Goal: Task Accomplishment & Management: Manage account settings

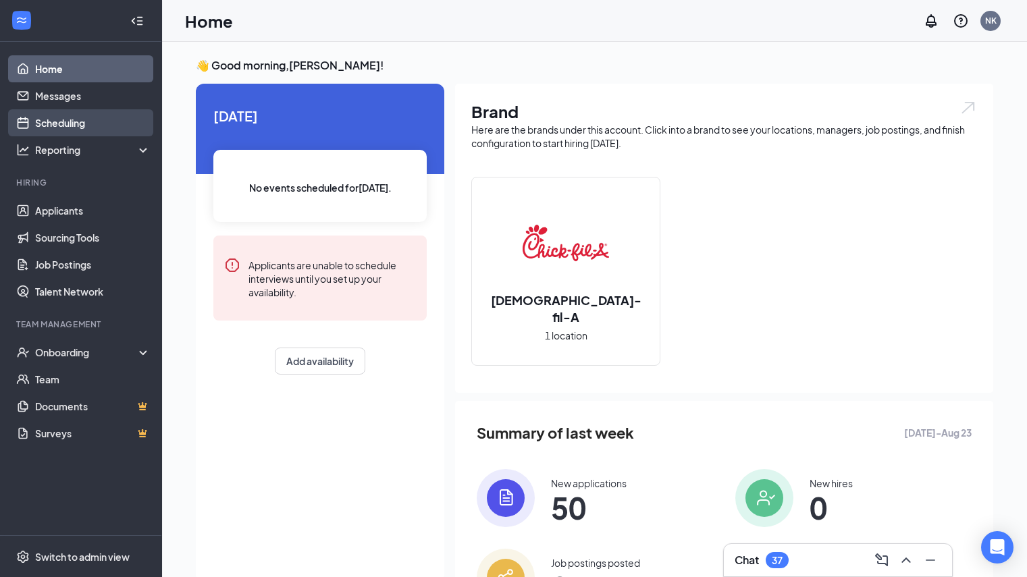
click at [49, 122] on link "Scheduling" at bounding box center [92, 122] width 115 height 27
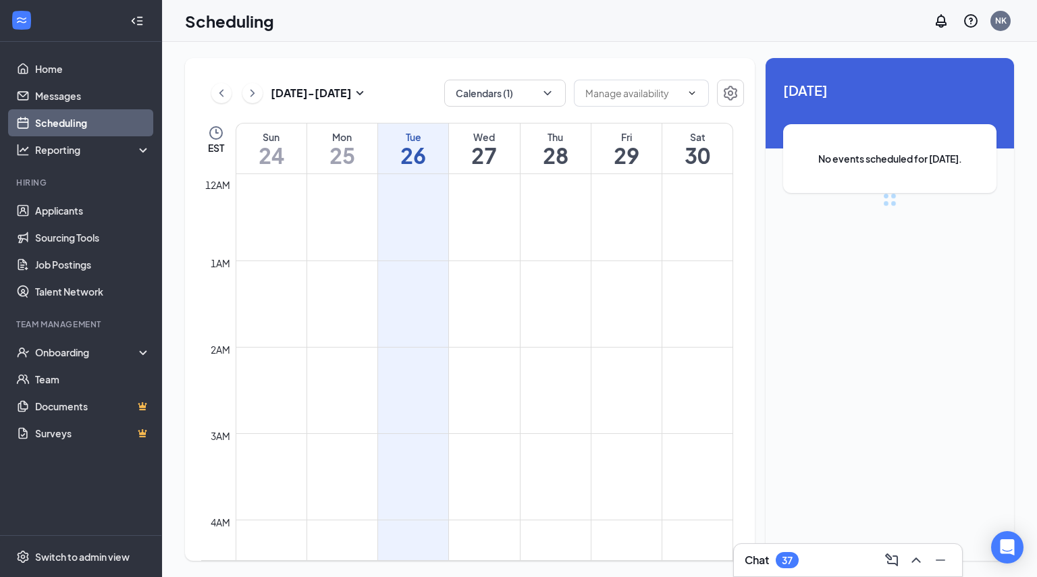
scroll to position [664, 0]
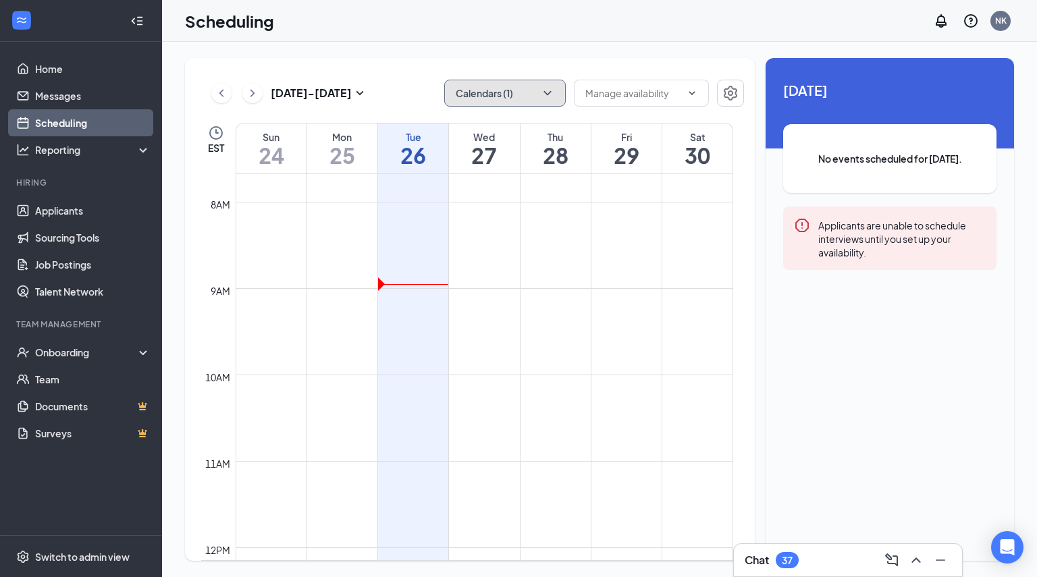
click at [515, 90] on button "Calendars (1)" at bounding box center [505, 93] width 122 height 27
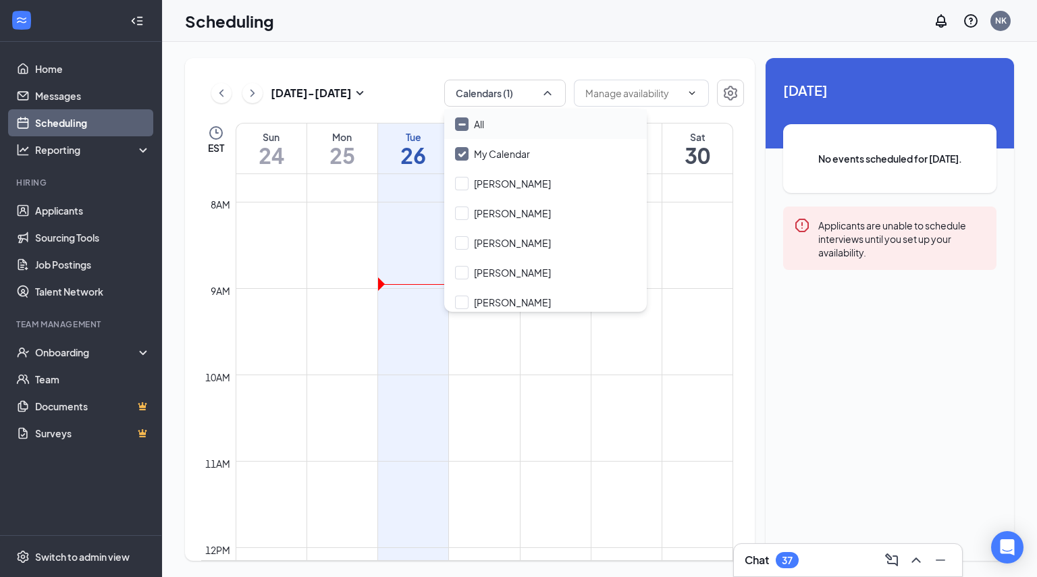
click at [496, 134] on div "All" at bounding box center [545, 124] width 203 height 30
checkbox input "true"
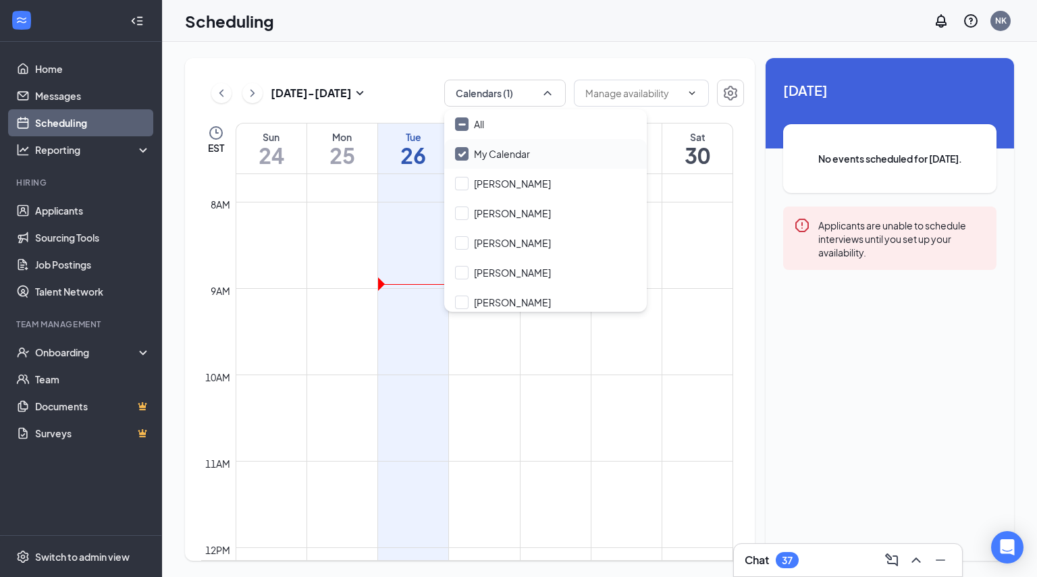
checkbox input "true"
click at [497, 146] on div "My Calendar" at bounding box center [545, 154] width 203 height 30
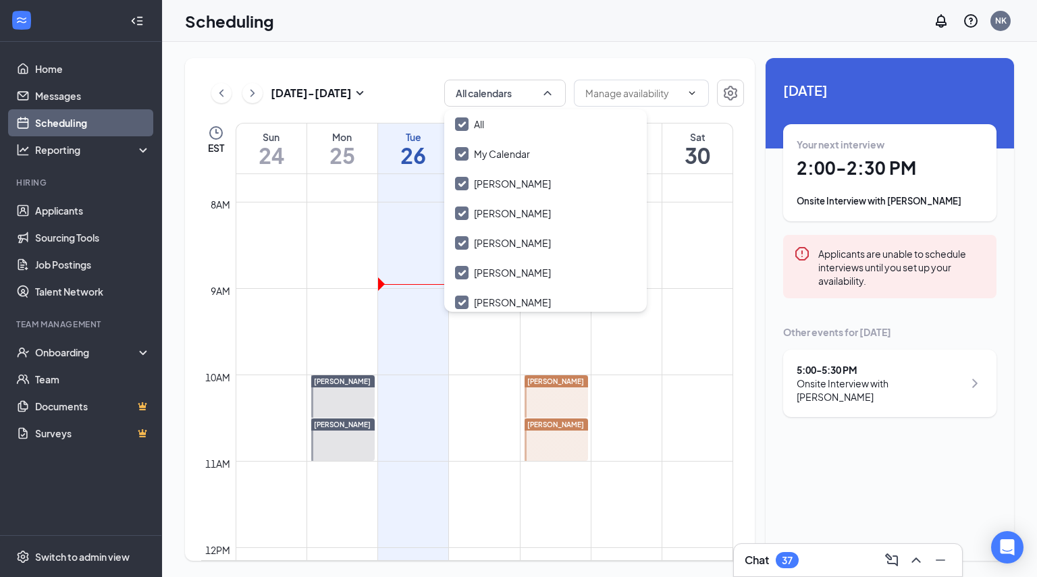
checkbox input "false"
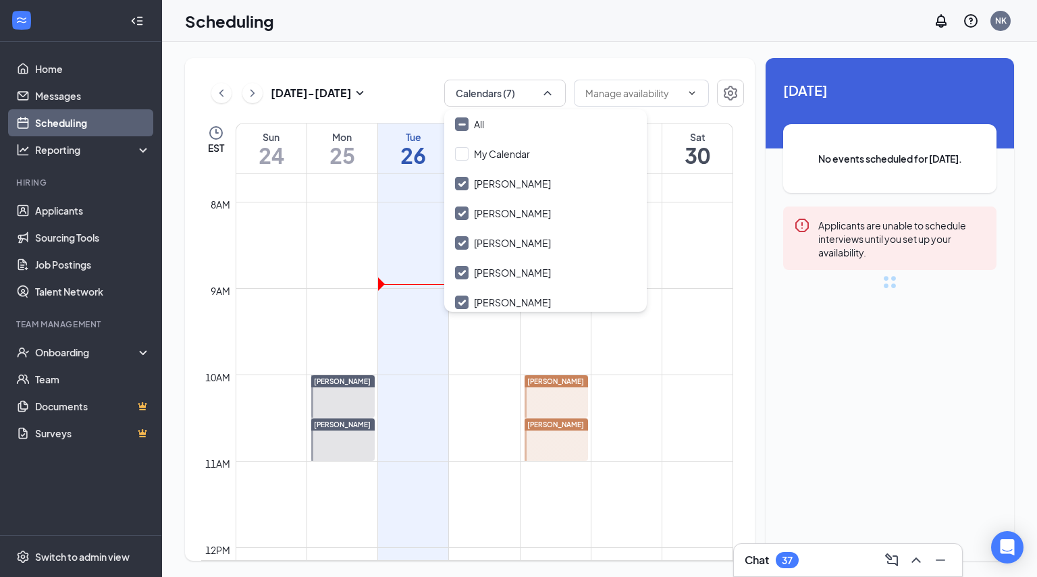
click at [344, 63] on div "[DATE] - [DATE] Calendars (7) EST Sun 24 Mon 25 Tue 26 Wed 27 Thu 28 Fri 29 Sat…" at bounding box center [470, 309] width 570 height 503
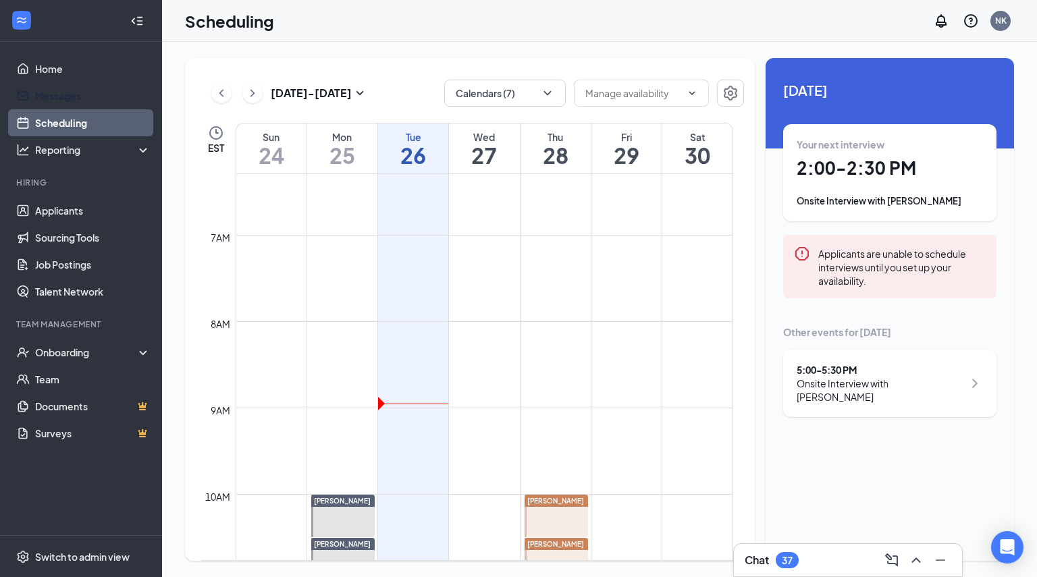
scroll to position [544, 0]
